Goal: Task Accomplishment & Management: Use online tool/utility

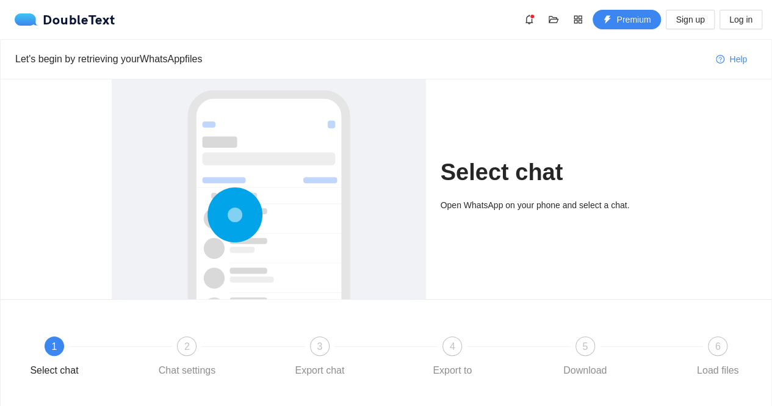
click at [300, 211] on div at bounding box center [269, 255] width 290 height 365
click at [220, 220] on icon at bounding box center [235, 214] width 55 height 55
click at [747, 18] on span "Log in" at bounding box center [741, 19] width 23 height 13
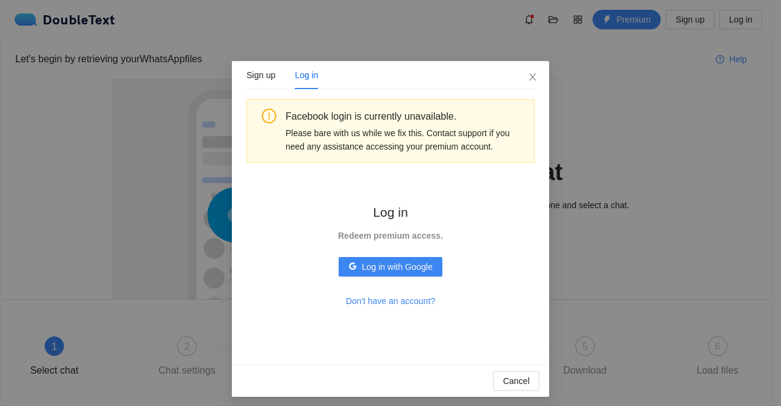
click at [510, 189] on div "Facebook login is currently unavailable. Please bare with us while we fix this.…" at bounding box center [391, 224] width 288 height 251
click at [620, 70] on div "Sign up Log in Facebook login is currently unavailable. Please bare with us whi…" at bounding box center [390, 203] width 781 height 406
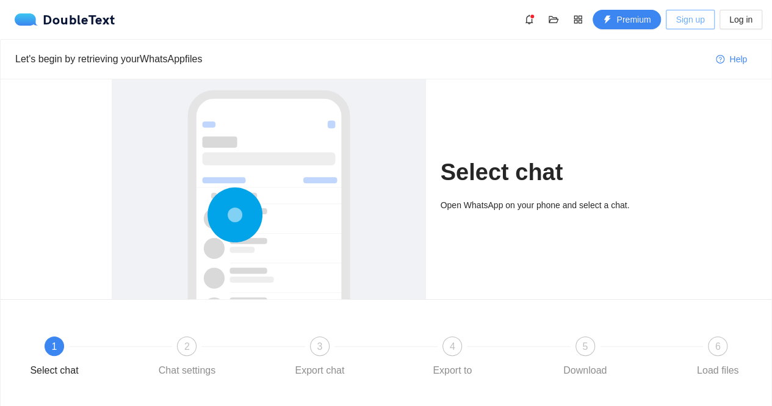
click at [691, 19] on span "Sign up" at bounding box center [690, 19] width 29 height 13
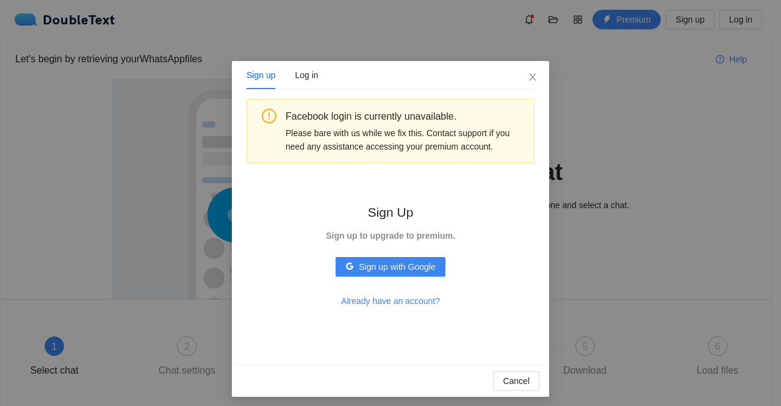
click at [603, 131] on div "Sign up Log in Facebook login is currently unavailable. Please bare with us whi…" at bounding box center [390, 203] width 781 height 406
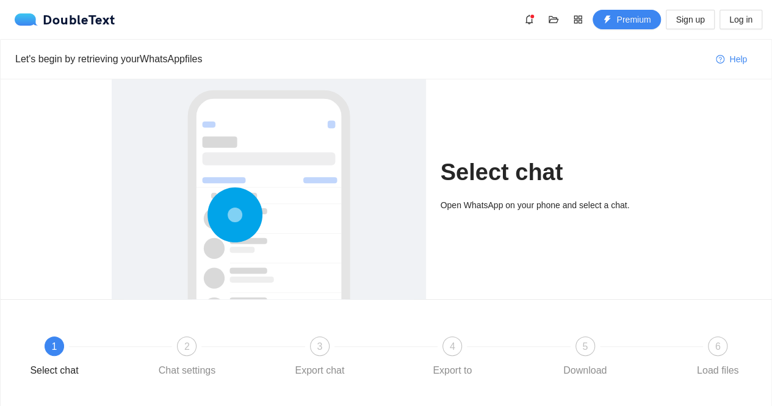
click at [298, 150] on div at bounding box center [269, 255] width 290 height 365
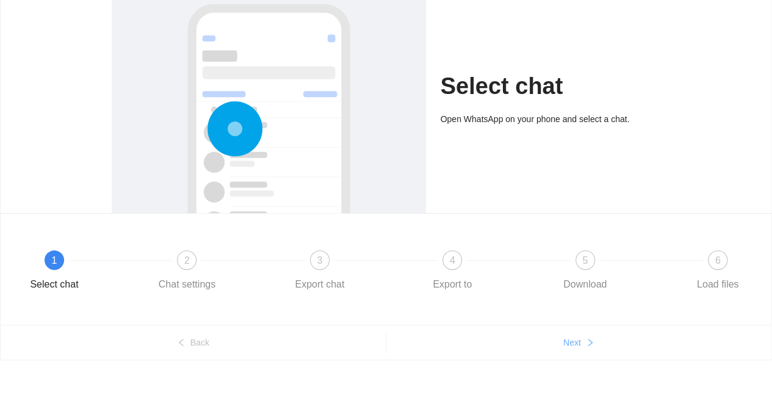
click at [581, 347] on button "Next" at bounding box center [579, 343] width 386 height 20
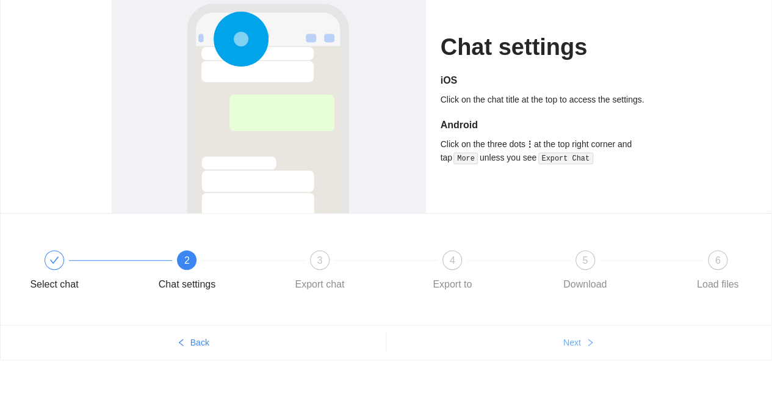
click at [581, 347] on button "Next" at bounding box center [579, 343] width 386 height 20
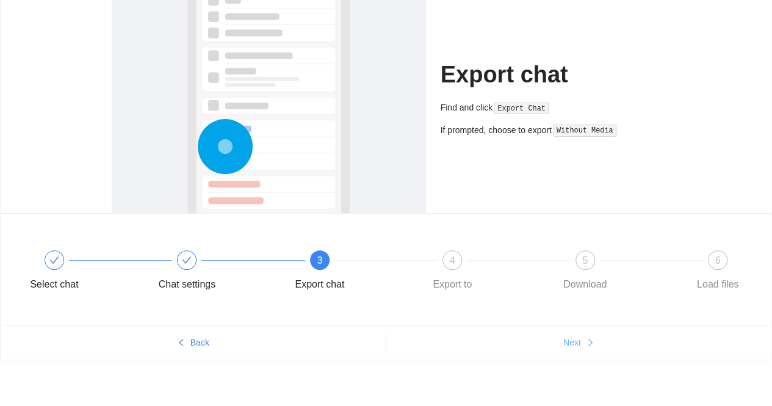
click at [581, 347] on button "Next" at bounding box center [579, 343] width 386 height 20
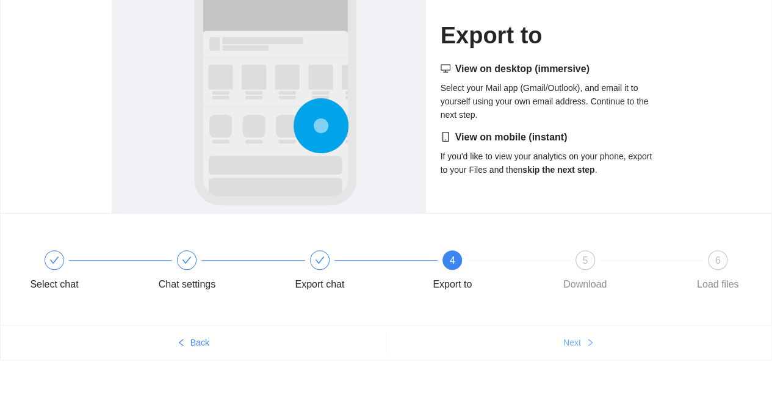
click at [581, 347] on button "Next" at bounding box center [579, 343] width 386 height 20
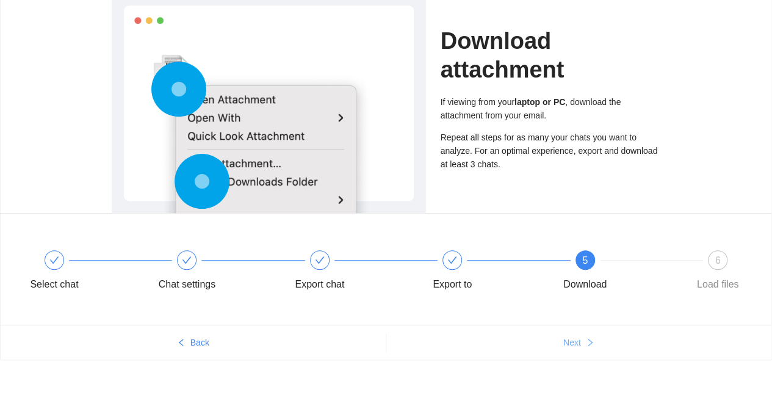
click at [581, 347] on button "Next" at bounding box center [579, 343] width 386 height 20
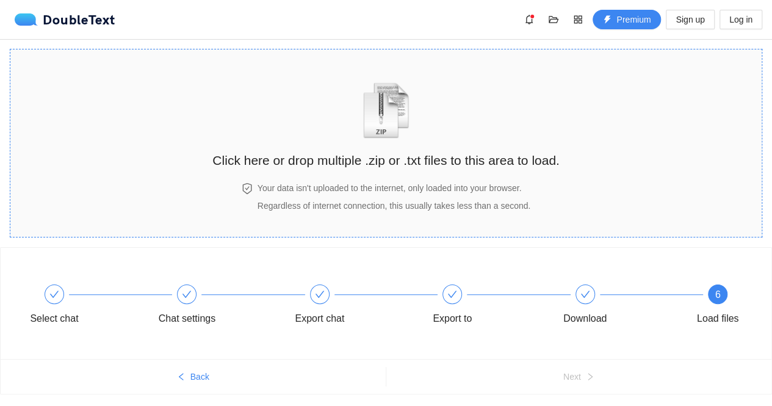
scroll to position [34, 0]
